Goal: Transaction & Acquisition: Purchase product/service

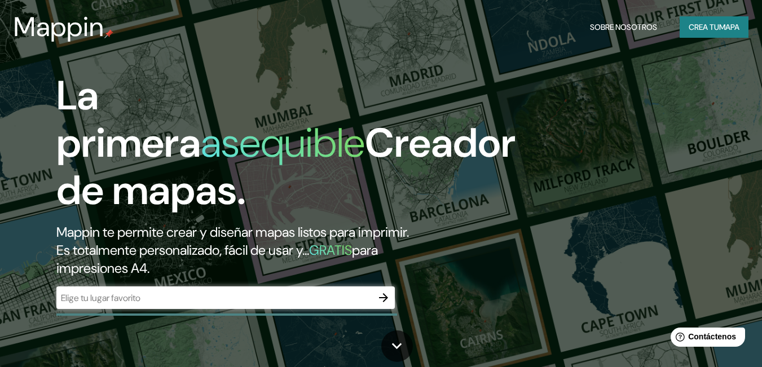
click at [432, 36] on div "Mappin Sobre nosotros Crea tu mapa" at bounding box center [381, 27] width 762 height 36
click at [383, 298] on icon "button" at bounding box center [383, 297] width 9 height 9
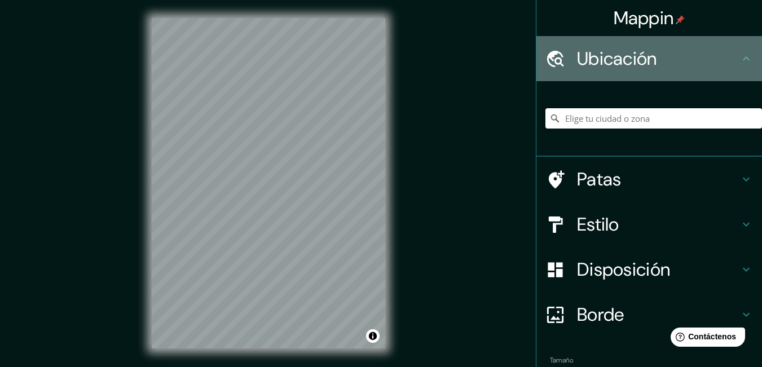
click at [612, 59] on font "Ubicación" at bounding box center [617, 59] width 80 height 24
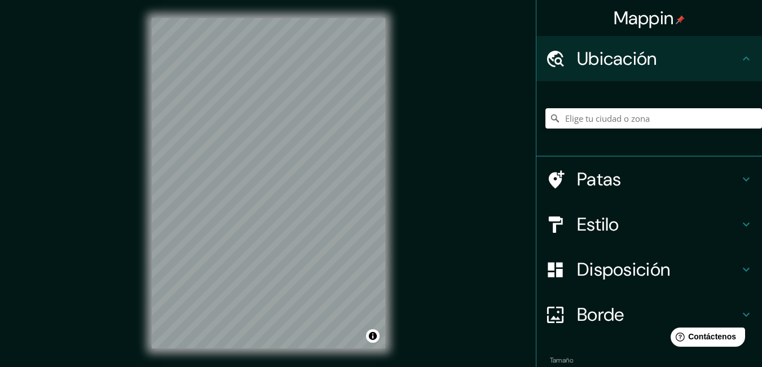
click at [603, 56] on font "Ubicación" at bounding box center [617, 59] width 80 height 24
click at [547, 62] on icon at bounding box center [555, 58] width 17 height 16
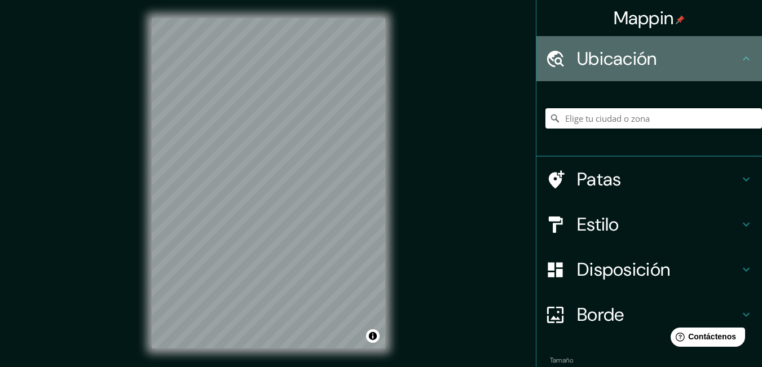
click at [740, 55] on icon at bounding box center [747, 59] width 14 height 14
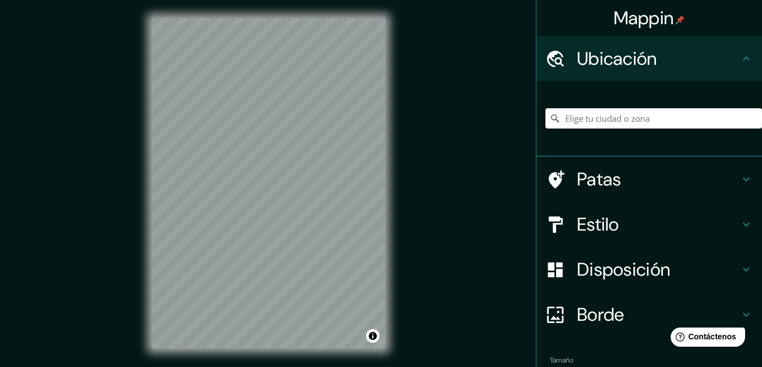
click at [600, 121] on input "Elige tu ciudad o zona" at bounding box center [654, 118] width 217 height 20
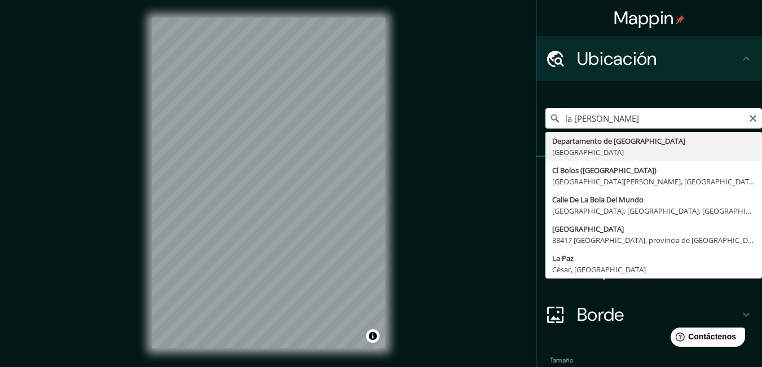
type input "Departamento de [GEOGRAPHIC_DATA], [GEOGRAPHIC_DATA]"
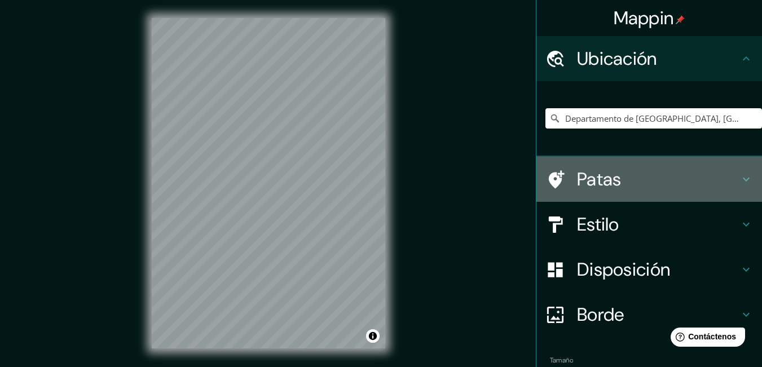
click at [589, 181] on font "Patas" at bounding box center [599, 180] width 45 height 24
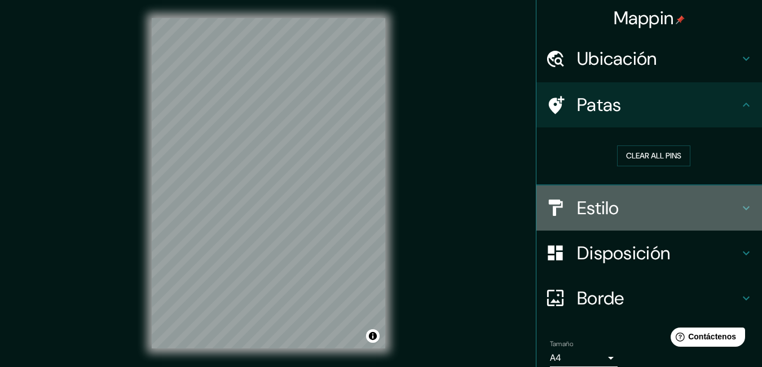
click at [582, 208] on font "Estilo" at bounding box center [598, 208] width 42 height 24
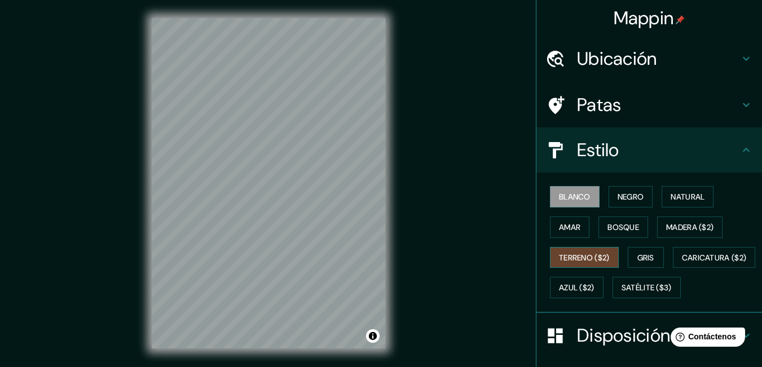
click at [571, 260] on font "Terreno ($2)" at bounding box center [584, 258] width 51 height 10
click at [648, 256] on font "Gris" at bounding box center [646, 258] width 17 height 10
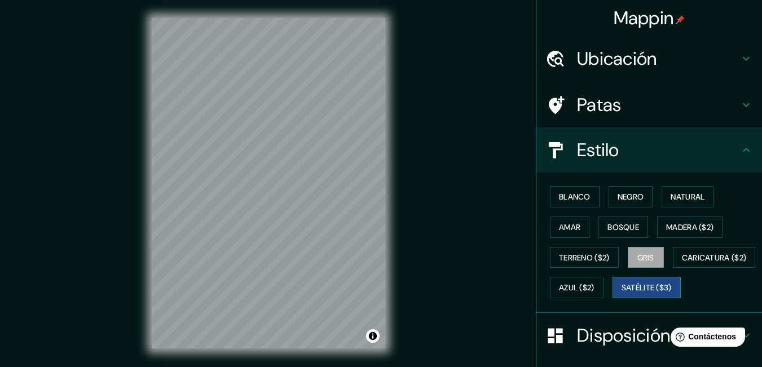
click at [622, 293] on font "Satélite ($3)" at bounding box center [647, 288] width 50 height 10
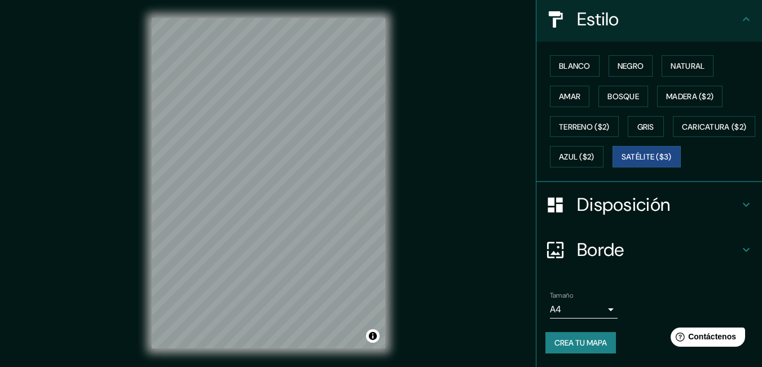
scroll to position [133, 0]
click at [743, 207] on icon at bounding box center [746, 205] width 7 height 4
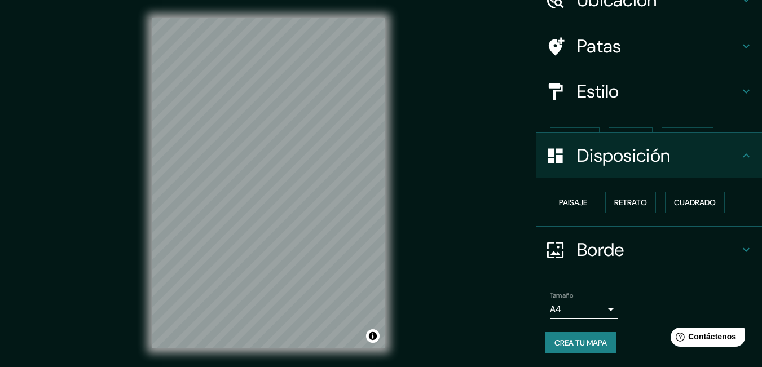
scroll to position [39, 0]
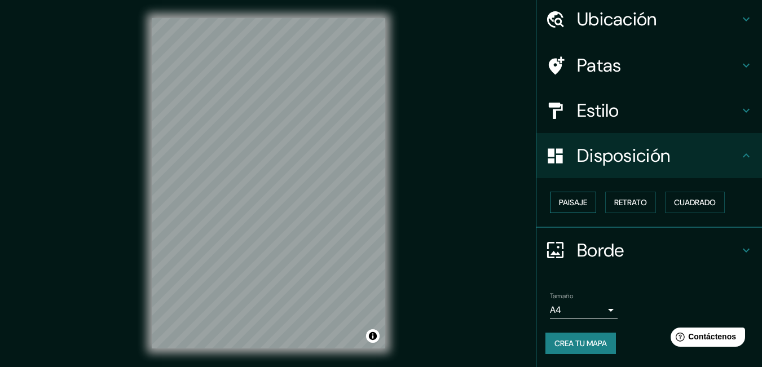
click at [575, 204] on font "Paisaje" at bounding box center [573, 202] width 28 height 10
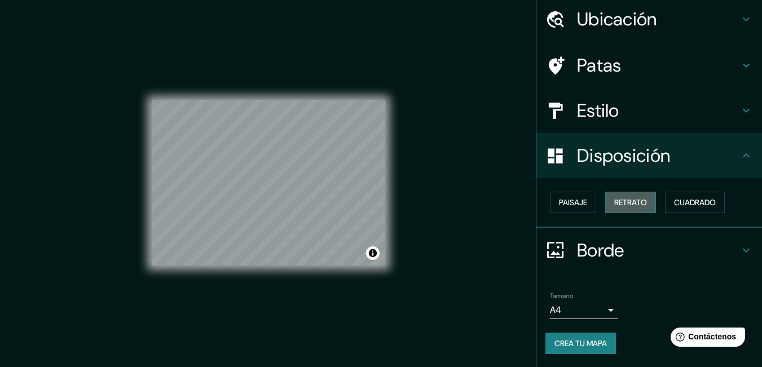
click at [618, 201] on font "Retrato" at bounding box center [631, 202] width 33 height 10
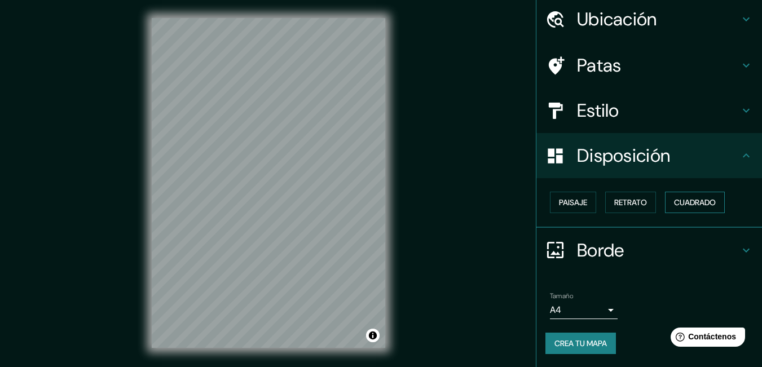
click at [694, 195] on button "Cuadrado" at bounding box center [695, 202] width 60 height 21
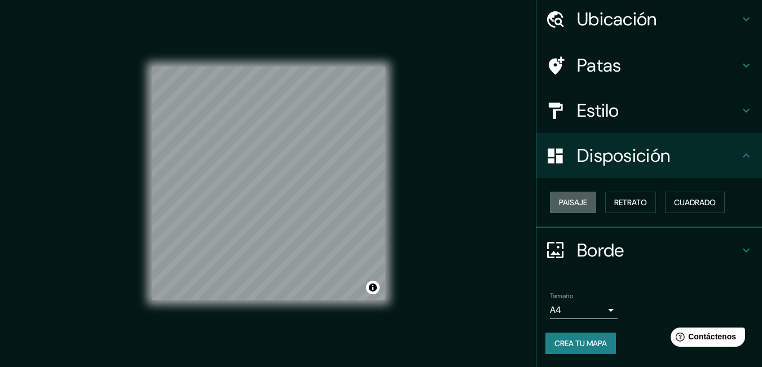
click at [580, 200] on font "Paisaje" at bounding box center [573, 202] width 28 height 10
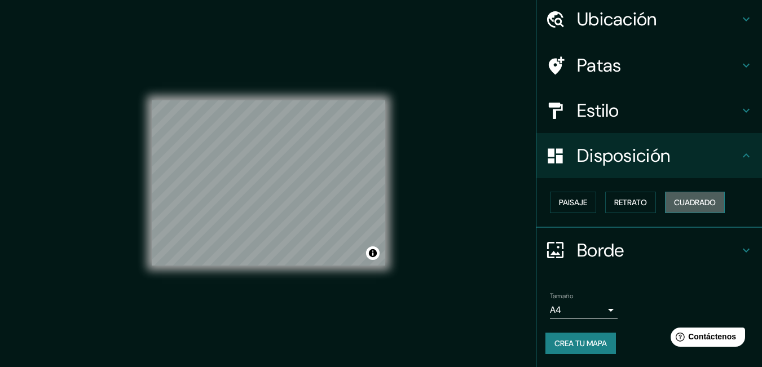
click at [695, 202] on font "Cuadrado" at bounding box center [695, 202] width 42 height 10
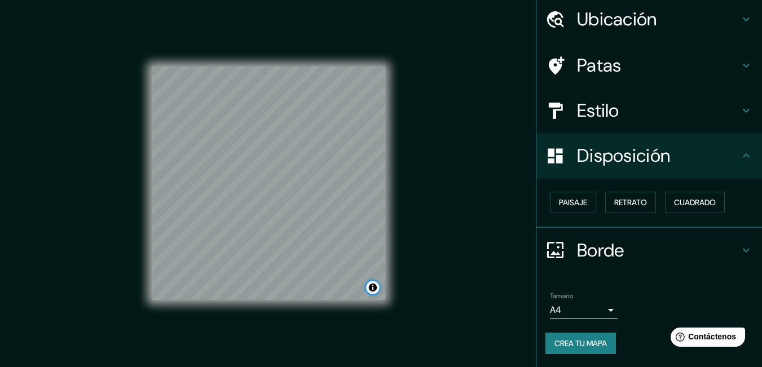
click at [374, 289] on button "Activar o desactivar atribución" at bounding box center [373, 288] width 14 height 14
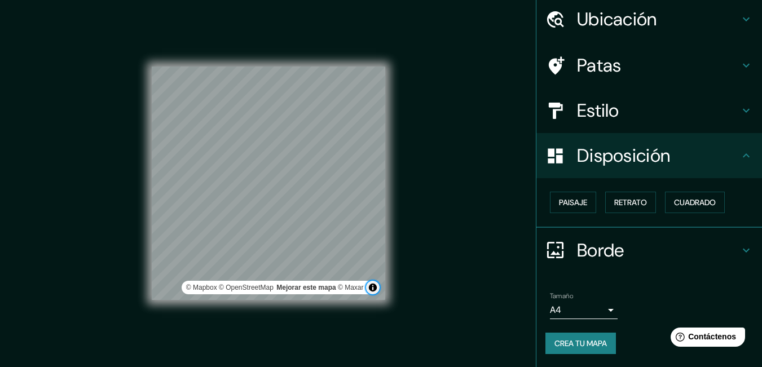
click at [374, 289] on button "Activar o desactivar atribución" at bounding box center [373, 288] width 14 height 14
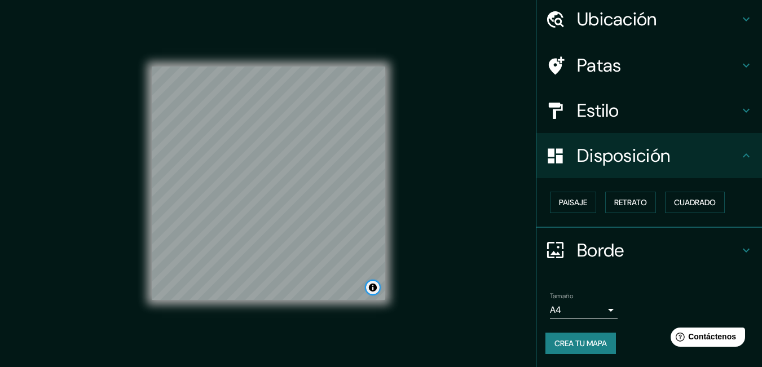
click at [374, 287] on button "Activar o desactivar atribución" at bounding box center [373, 288] width 14 height 14
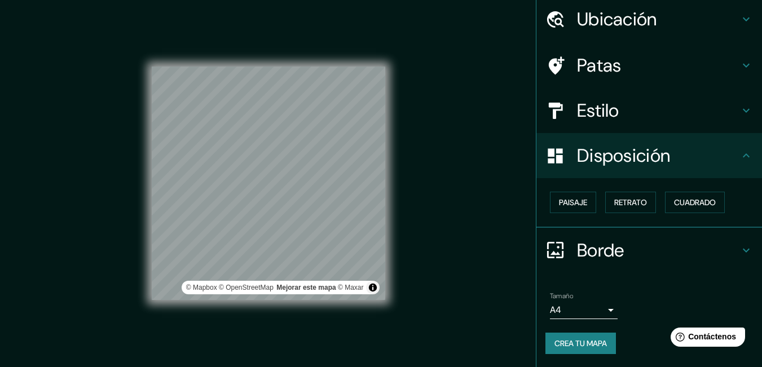
click at [411, 216] on div "Mappin Ubicación Departamento de [GEOGRAPHIC_DATA], [GEOGRAPHIC_DATA] Patas Est…" at bounding box center [381, 192] width 762 height 385
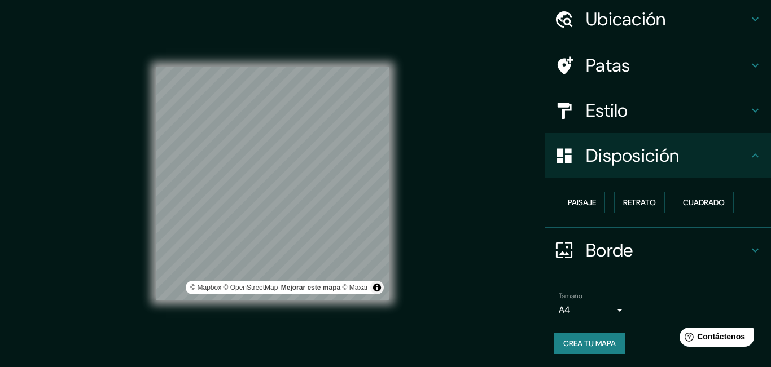
click at [598, 308] on body "Mappin Ubicación Departamento de [GEOGRAPHIC_DATA], [GEOGRAPHIC_DATA] Patas Est…" at bounding box center [385, 183] width 771 height 367
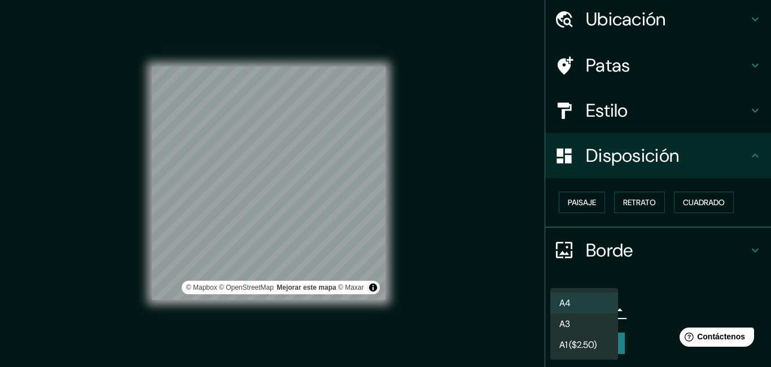
click at [661, 297] on div at bounding box center [385, 183] width 771 height 367
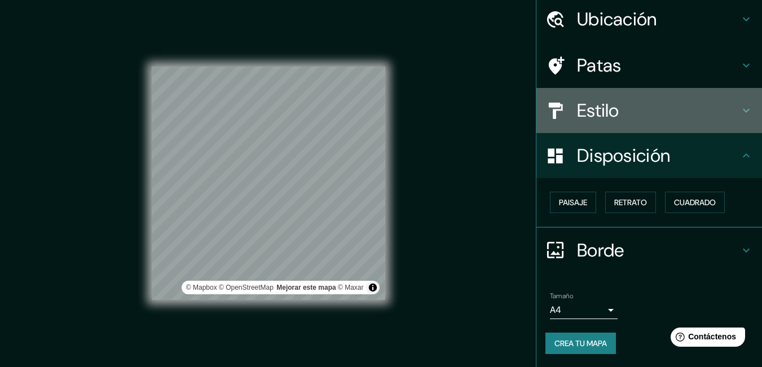
click at [691, 111] on h4 "Estilo" at bounding box center [658, 110] width 163 height 23
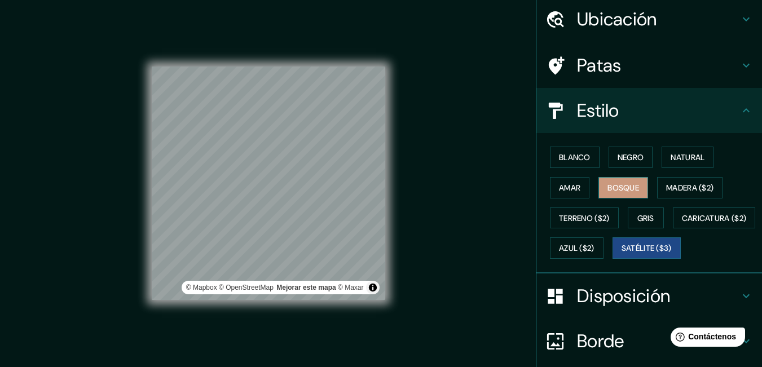
click at [617, 189] on font "Bosque" at bounding box center [624, 188] width 32 height 10
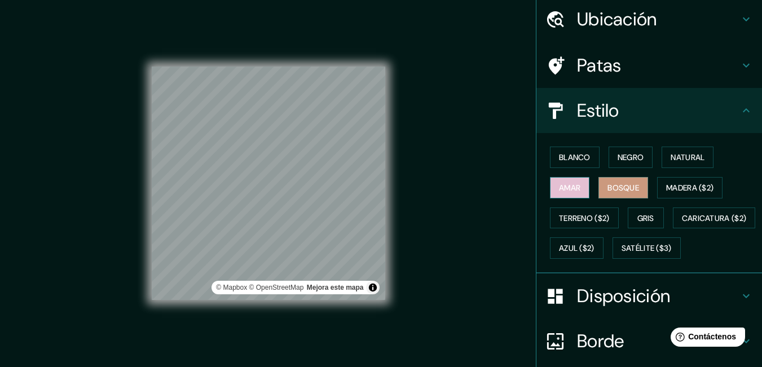
click at [560, 190] on font "Amar" at bounding box center [569, 188] width 21 height 10
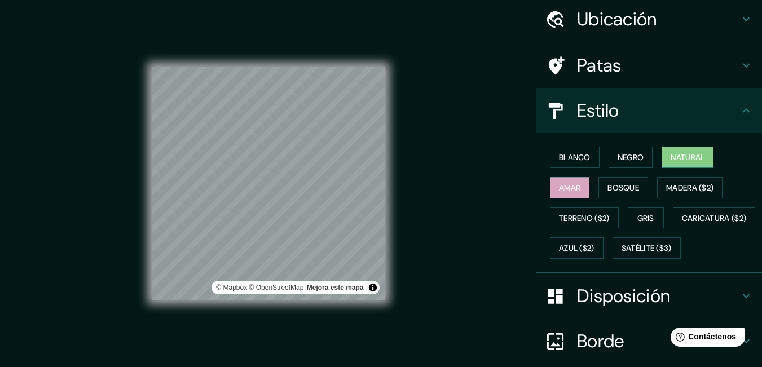
click at [679, 151] on font "Natural" at bounding box center [688, 157] width 34 height 15
click at [624, 159] on font "Negro" at bounding box center [631, 157] width 27 height 10
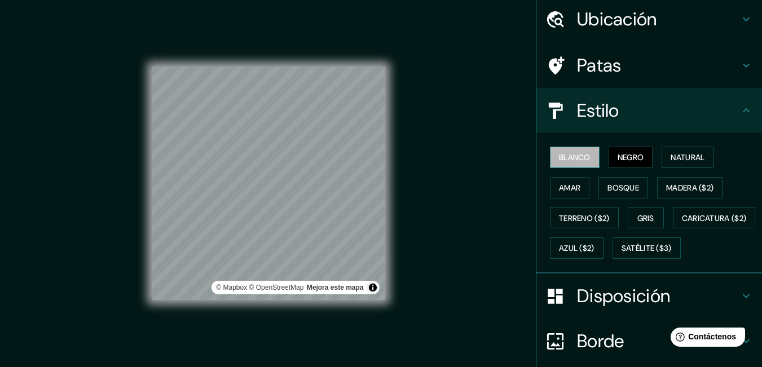
click at [580, 153] on font "Blanco" at bounding box center [575, 157] width 32 height 10
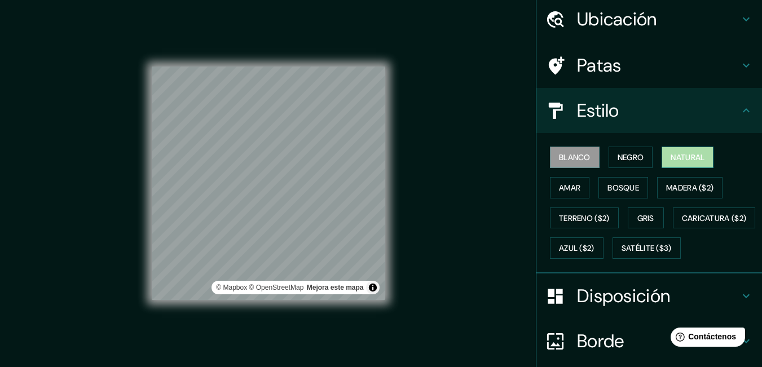
click at [687, 157] on font "Natural" at bounding box center [688, 157] width 34 height 10
click at [569, 157] on font "Blanco" at bounding box center [575, 157] width 32 height 10
click at [696, 158] on font "Natural" at bounding box center [688, 157] width 34 height 10
click at [569, 157] on font "Blanco" at bounding box center [575, 157] width 32 height 10
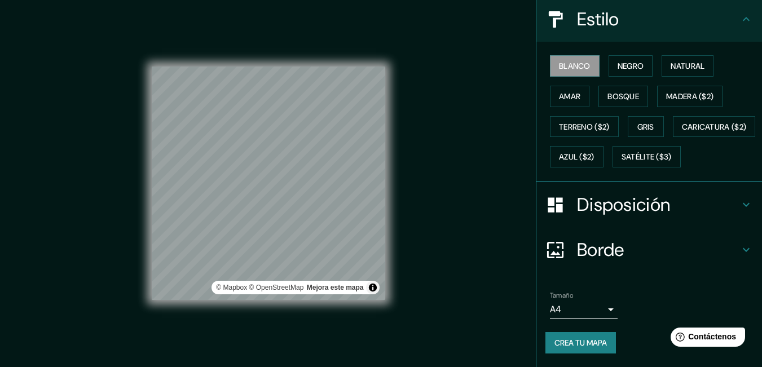
scroll to position [161, 0]
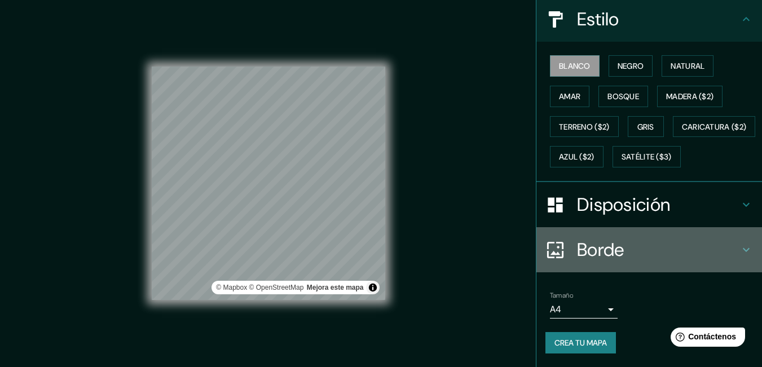
click at [664, 250] on h4 "Borde" at bounding box center [658, 250] width 163 height 23
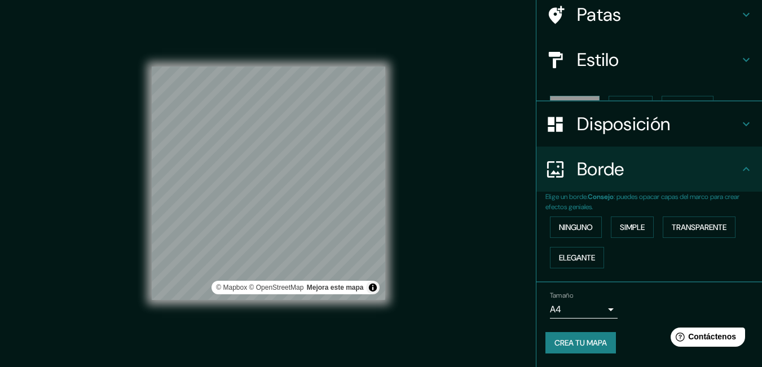
scroll to position [71, 0]
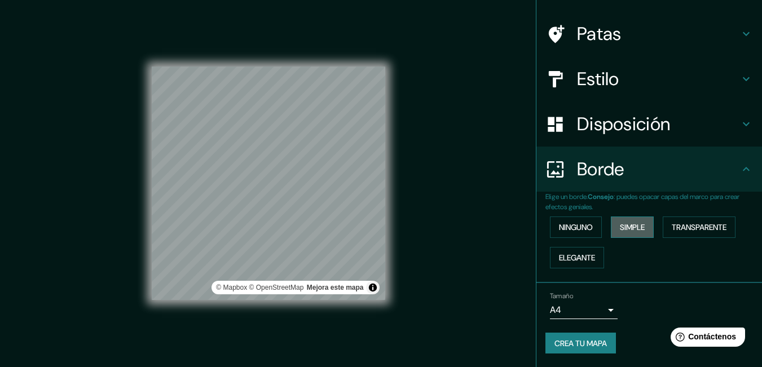
click at [631, 232] on font "Simple" at bounding box center [632, 227] width 25 height 10
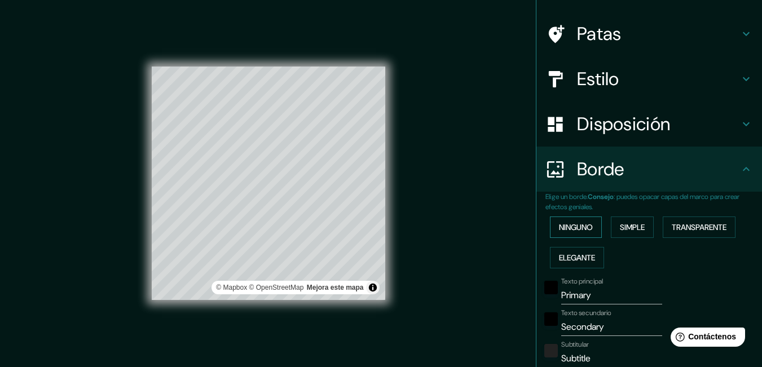
click at [570, 227] on font "Ninguno" at bounding box center [576, 227] width 34 height 10
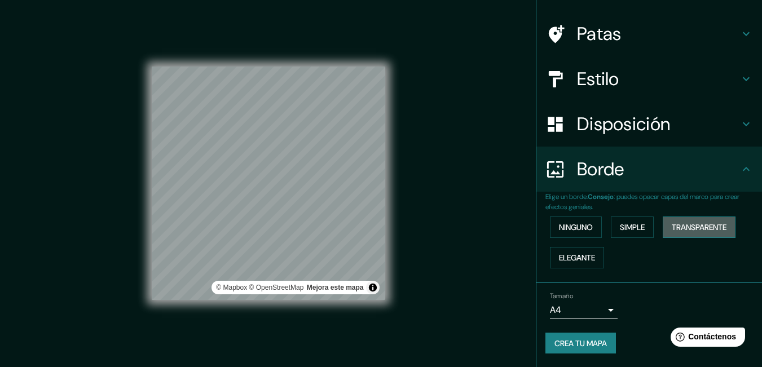
click at [691, 230] on font "Transparente" at bounding box center [699, 227] width 55 height 10
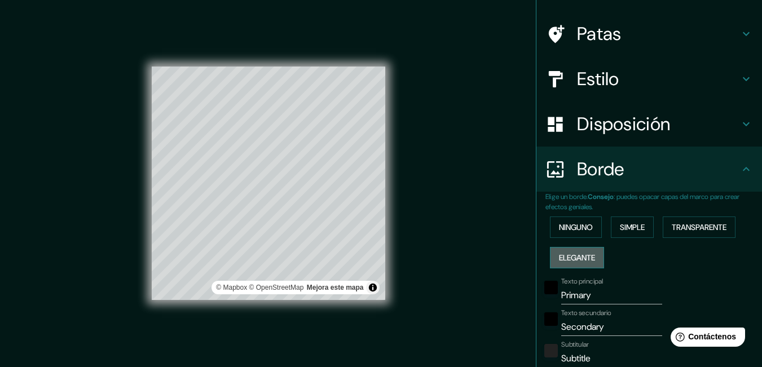
click at [580, 254] on font "Elegante" at bounding box center [577, 258] width 36 height 10
click at [628, 228] on font "Simple" at bounding box center [632, 227] width 25 height 10
click at [568, 228] on font "Ninguno" at bounding box center [576, 227] width 34 height 10
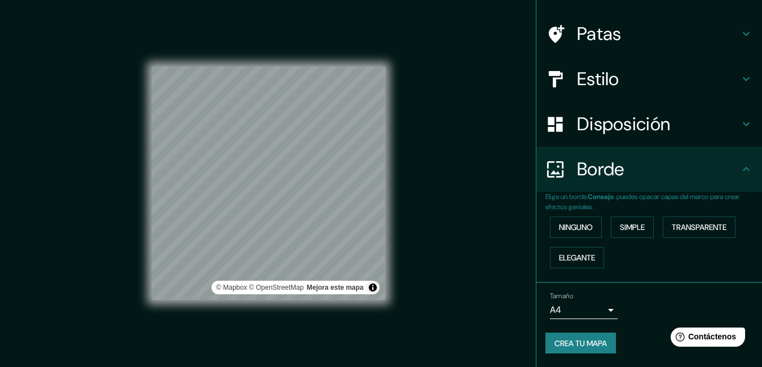
click at [573, 345] on font "Crea tu mapa" at bounding box center [581, 344] width 52 height 10
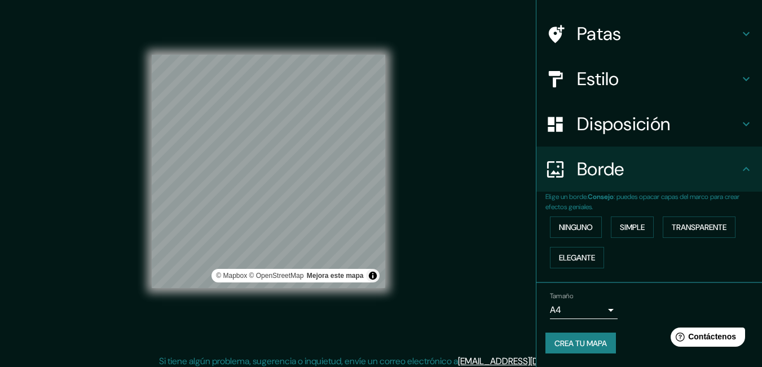
scroll to position [0, 0]
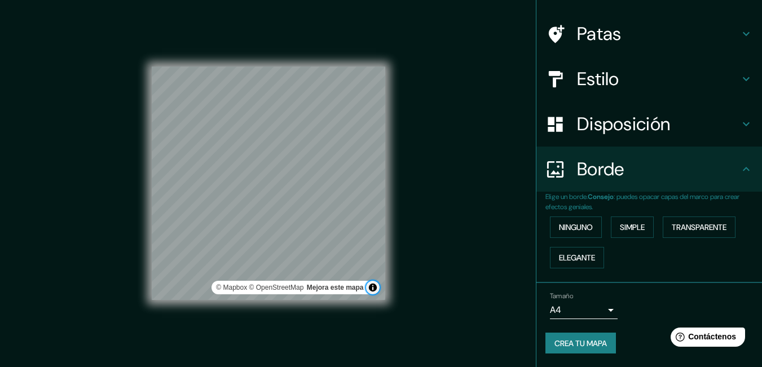
click at [375, 292] on button "Activar o desactivar atribución" at bounding box center [373, 288] width 14 height 14
click at [567, 339] on font "Crea tu mapa" at bounding box center [581, 344] width 52 height 10
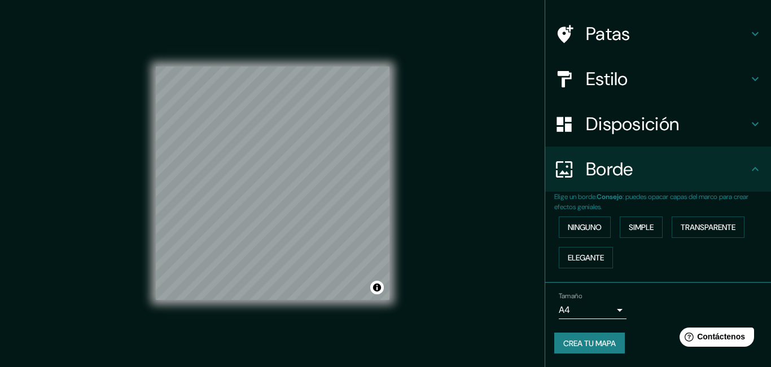
click at [597, 310] on body "Mappin Ubicación Departamento de [GEOGRAPHIC_DATA], [GEOGRAPHIC_DATA] Patas Est…" at bounding box center [385, 183] width 771 height 367
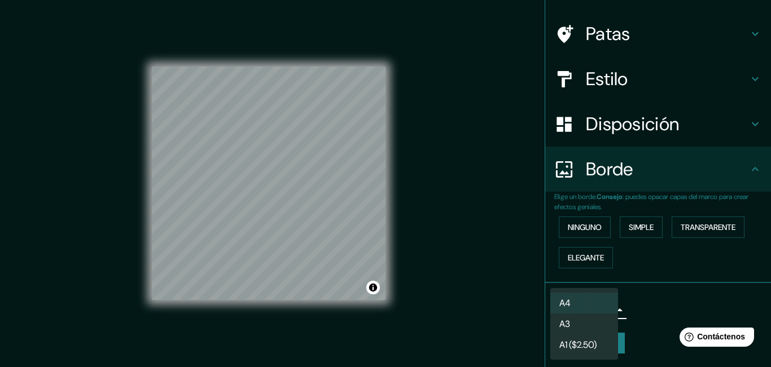
click at [568, 321] on font "A3" at bounding box center [564, 324] width 11 height 12
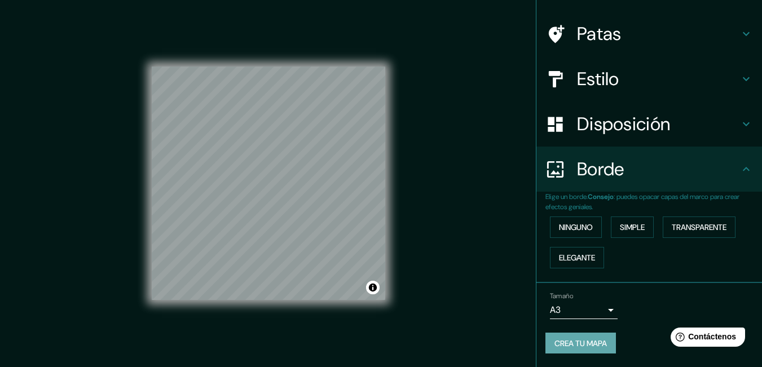
click at [574, 344] on font "Crea tu mapa" at bounding box center [581, 344] width 52 height 10
click at [472, 161] on div "Mappin Ubicación Departamento de [GEOGRAPHIC_DATA], [GEOGRAPHIC_DATA] Patas Est…" at bounding box center [381, 192] width 762 height 385
click at [576, 230] on font "Ninguno" at bounding box center [576, 227] width 34 height 10
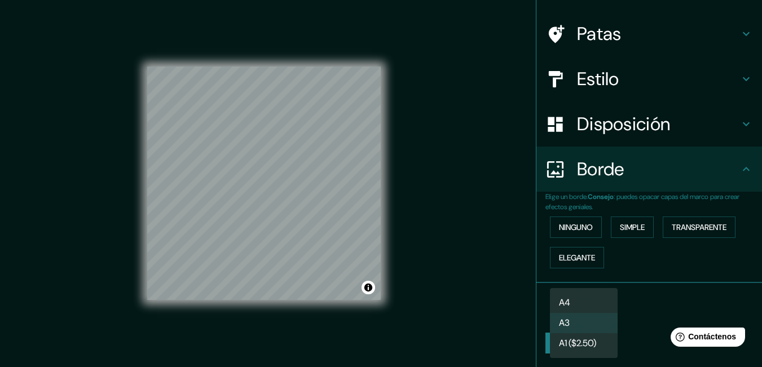
click at [587, 309] on body "Mappin Ubicación Departamento de [GEOGRAPHIC_DATA], [GEOGRAPHIC_DATA] Patas Est…" at bounding box center [381, 183] width 762 height 367
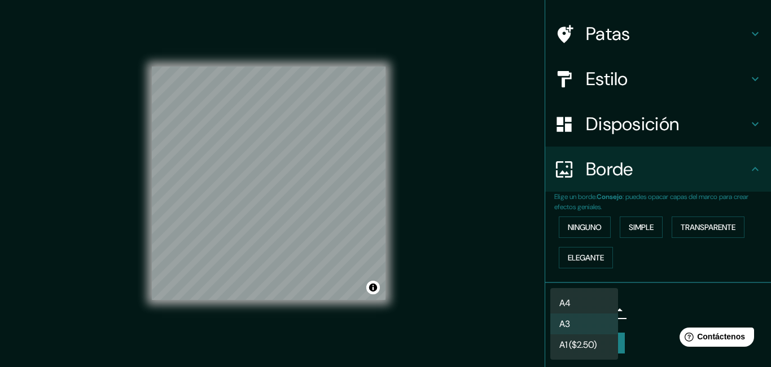
click at [565, 302] on font "A4" at bounding box center [564, 303] width 11 height 12
type input "single"
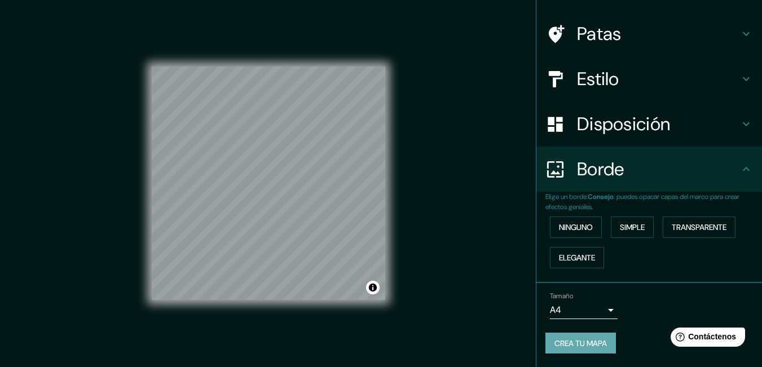
click at [575, 343] on font "Crea tu mapa" at bounding box center [581, 344] width 52 height 10
